Goal: Check status: Check status

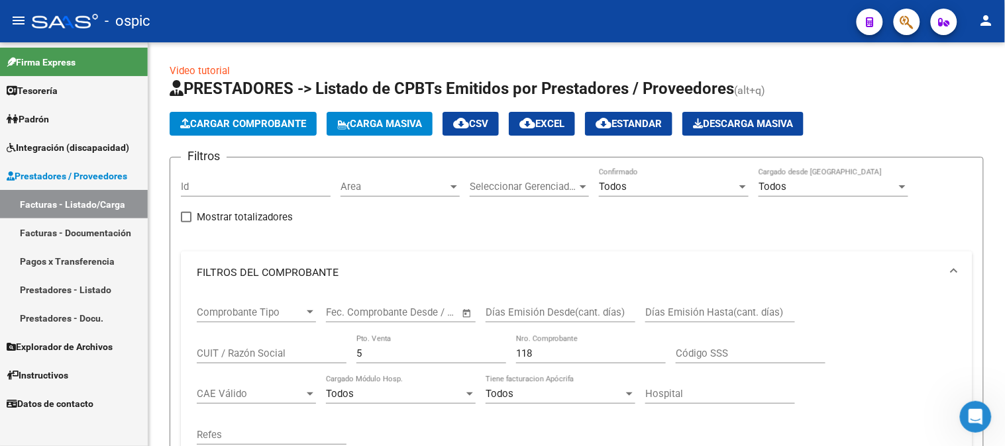
click at [99, 166] on link "Prestadores / Proveedores" at bounding box center [74, 176] width 148 height 28
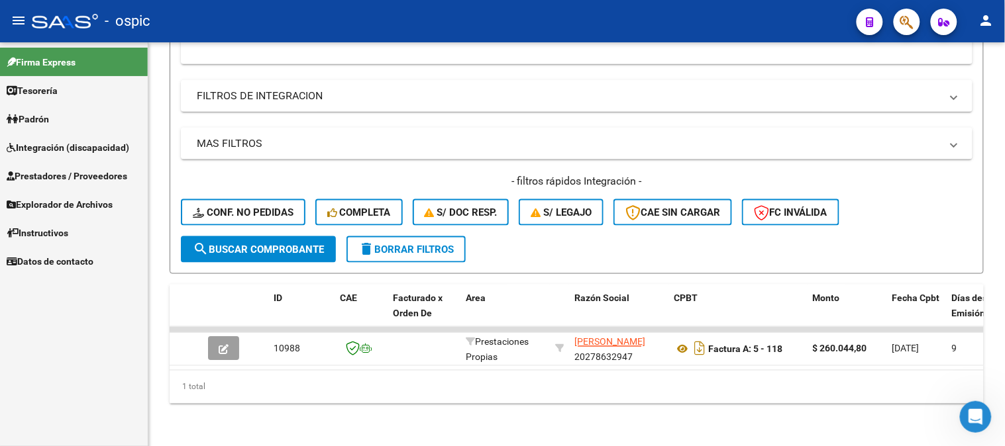
click at [93, 146] on span "Integración (discapacidad)" at bounding box center [68, 147] width 123 height 15
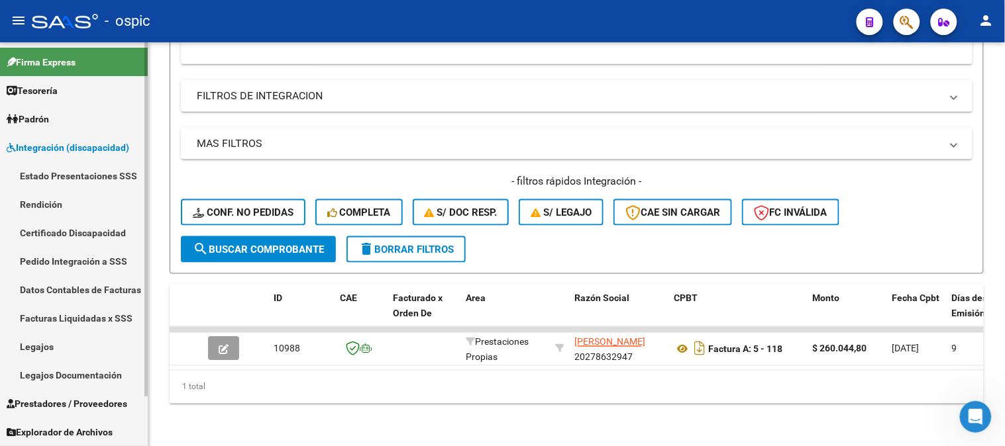
click at [83, 341] on link "Legajos" at bounding box center [74, 346] width 148 height 28
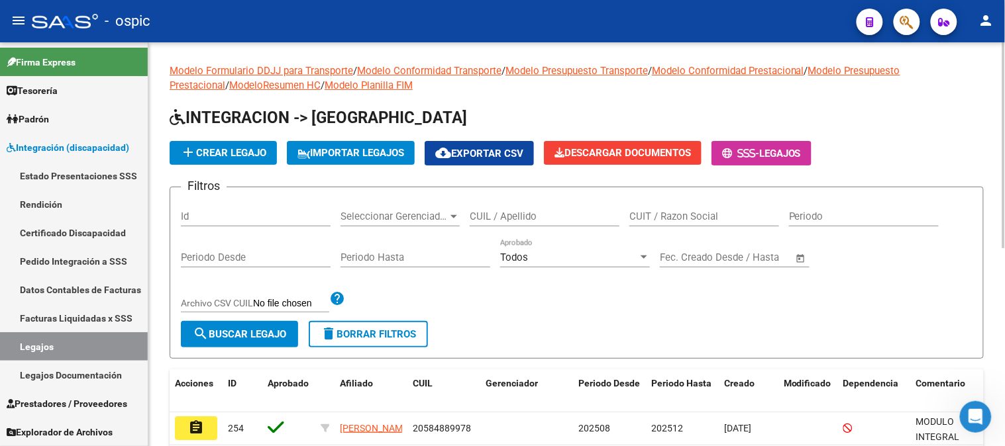
click at [588, 219] on input "CUIL / Apellido" at bounding box center [545, 217] width 150 height 12
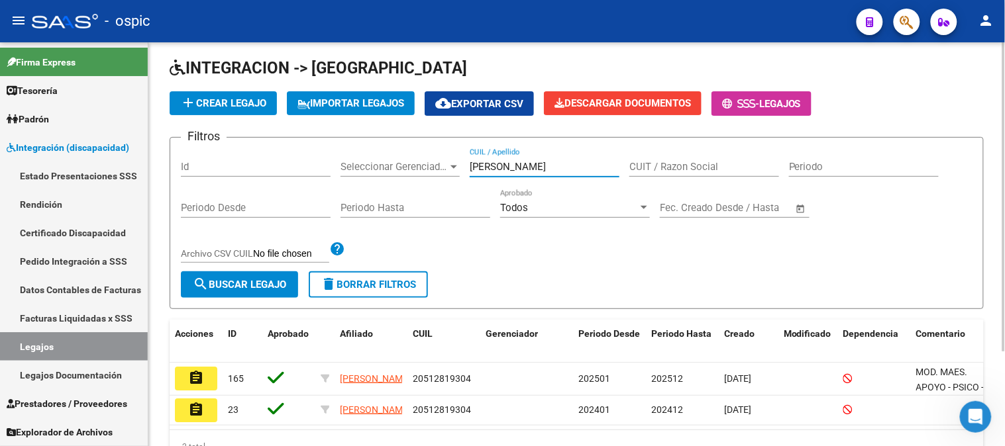
scroll to position [74, 0]
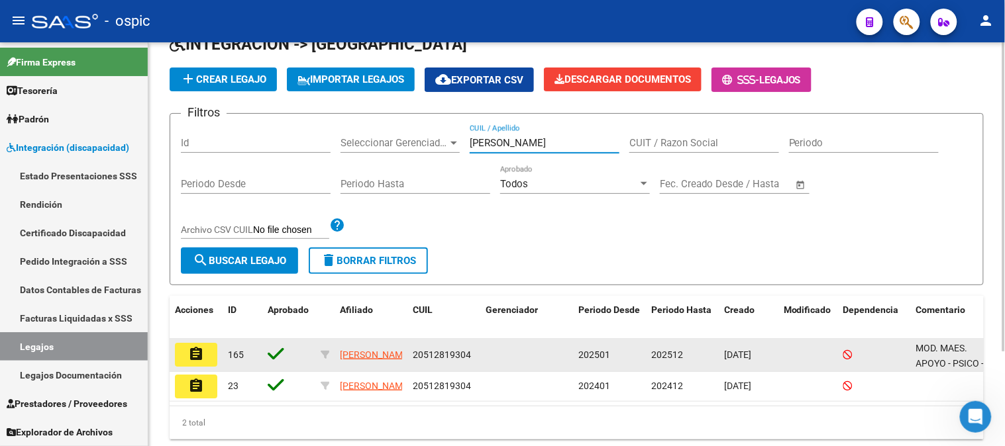
type input "[PERSON_NAME]"
click at [203, 352] on mat-icon "assignment" at bounding box center [196, 354] width 16 height 16
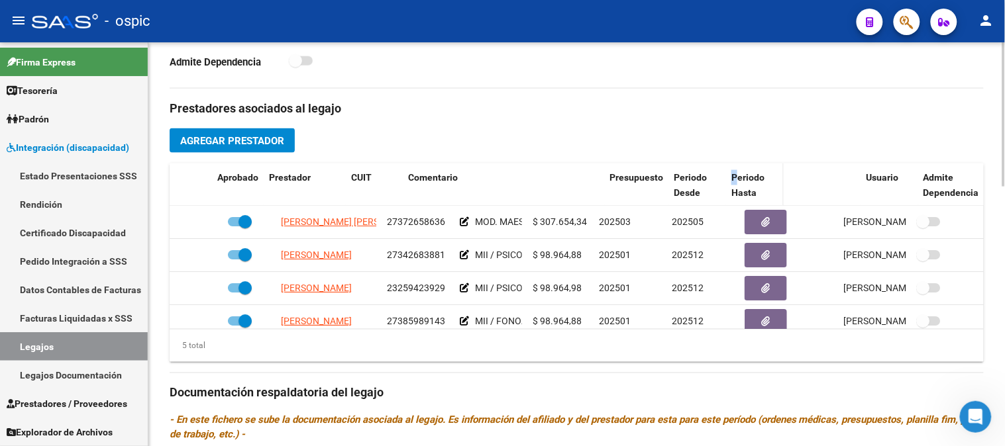
drag, startPoint x: 525, startPoint y: 187, endPoint x: 738, endPoint y: 187, distance: 213.3
click at [738, 187] on div "Aprobado Prestador CUIT Comentario Presupuesto Periodo Desde Periodo Hasta Usua…" at bounding box center [577, 186] width 815 height 44
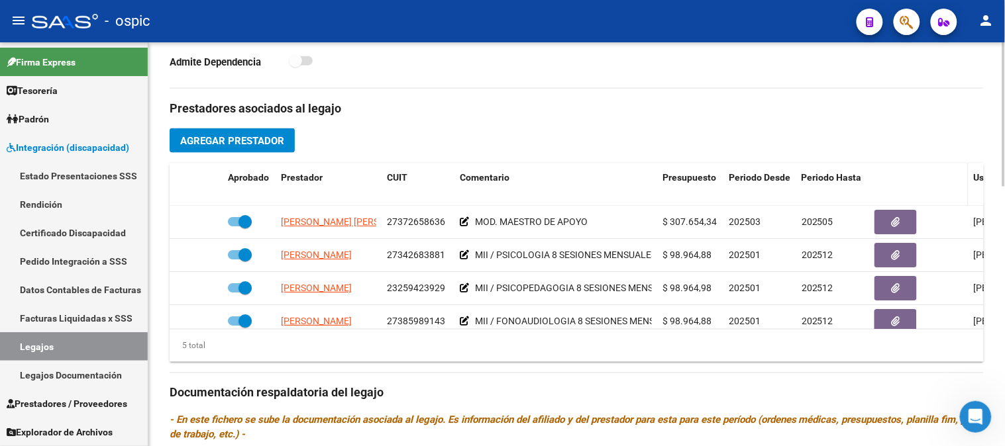
click at [897, 181] on div at bounding box center [918, 177] width 89 height 15
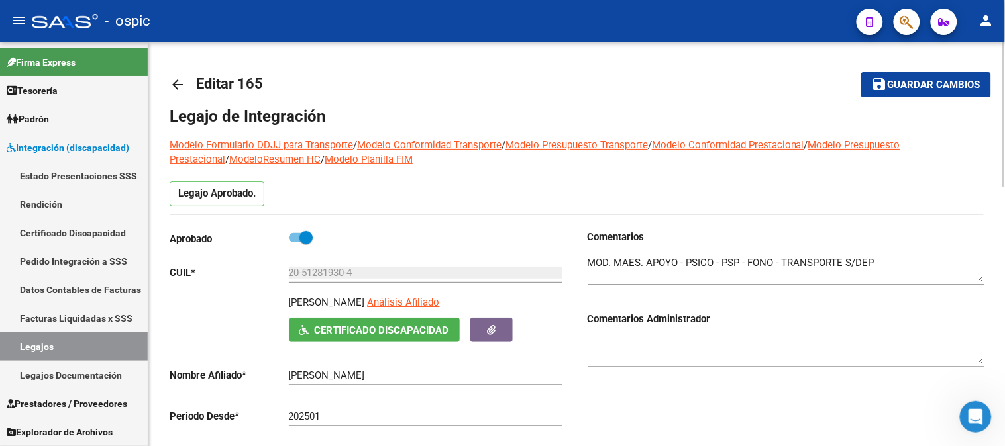
click at [178, 84] on mat-icon "arrow_back" at bounding box center [178, 85] width 16 height 16
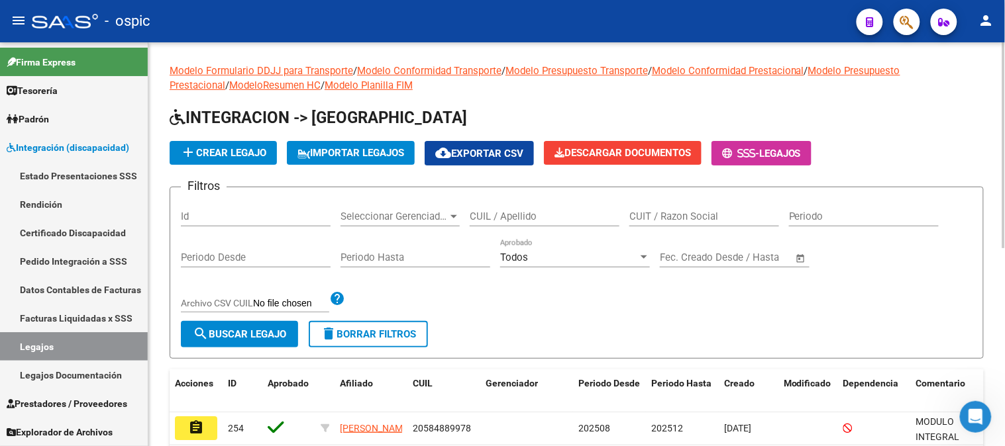
click at [543, 211] on input "CUIL / Apellido" at bounding box center [545, 217] width 150 height 12
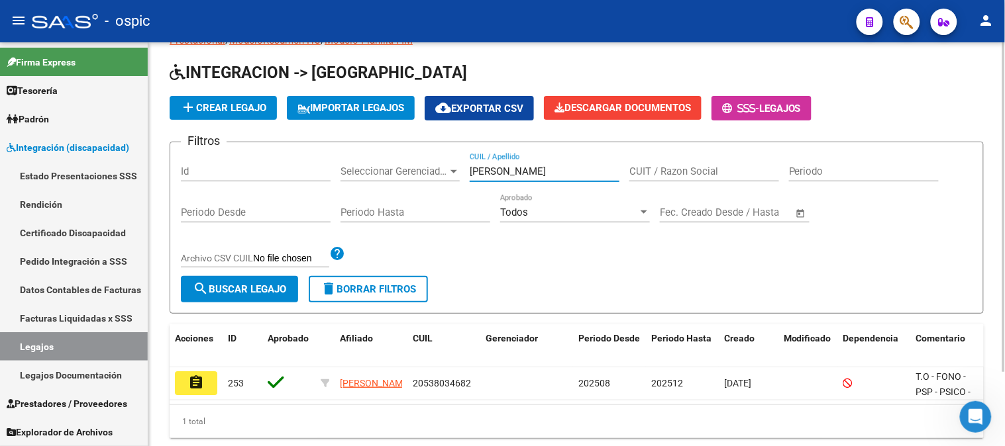
scroll to position [90, 0]
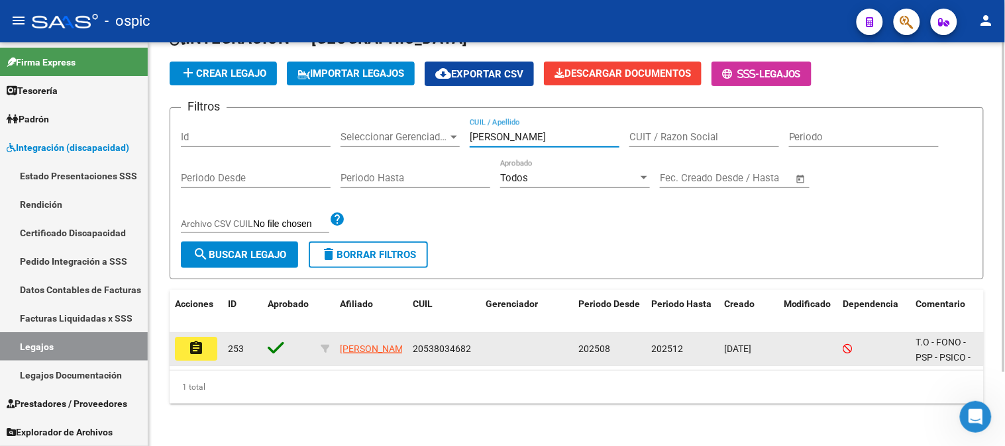
type input "[PERSON_NAME]"
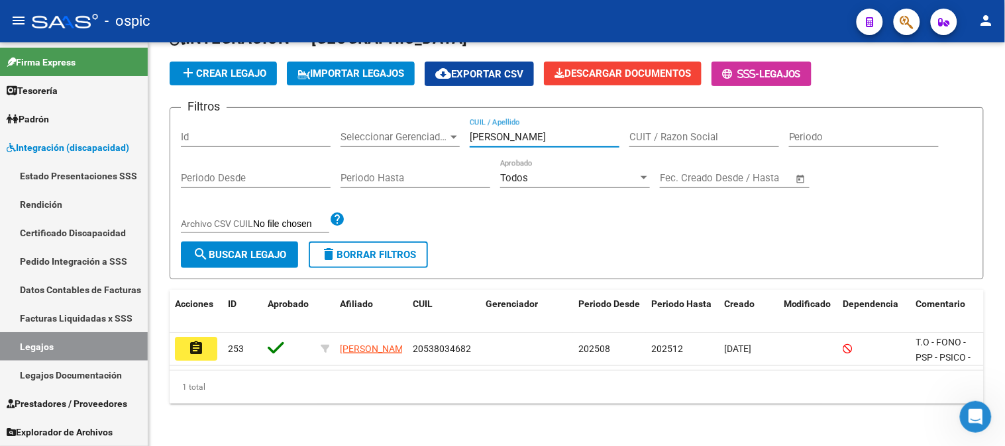
click at [210, 338] on button "assignment" at bounding box center [196, 349] width 42 height 24
